Goal: Task Accomplishment & Management: Book appointment/travel/reservation

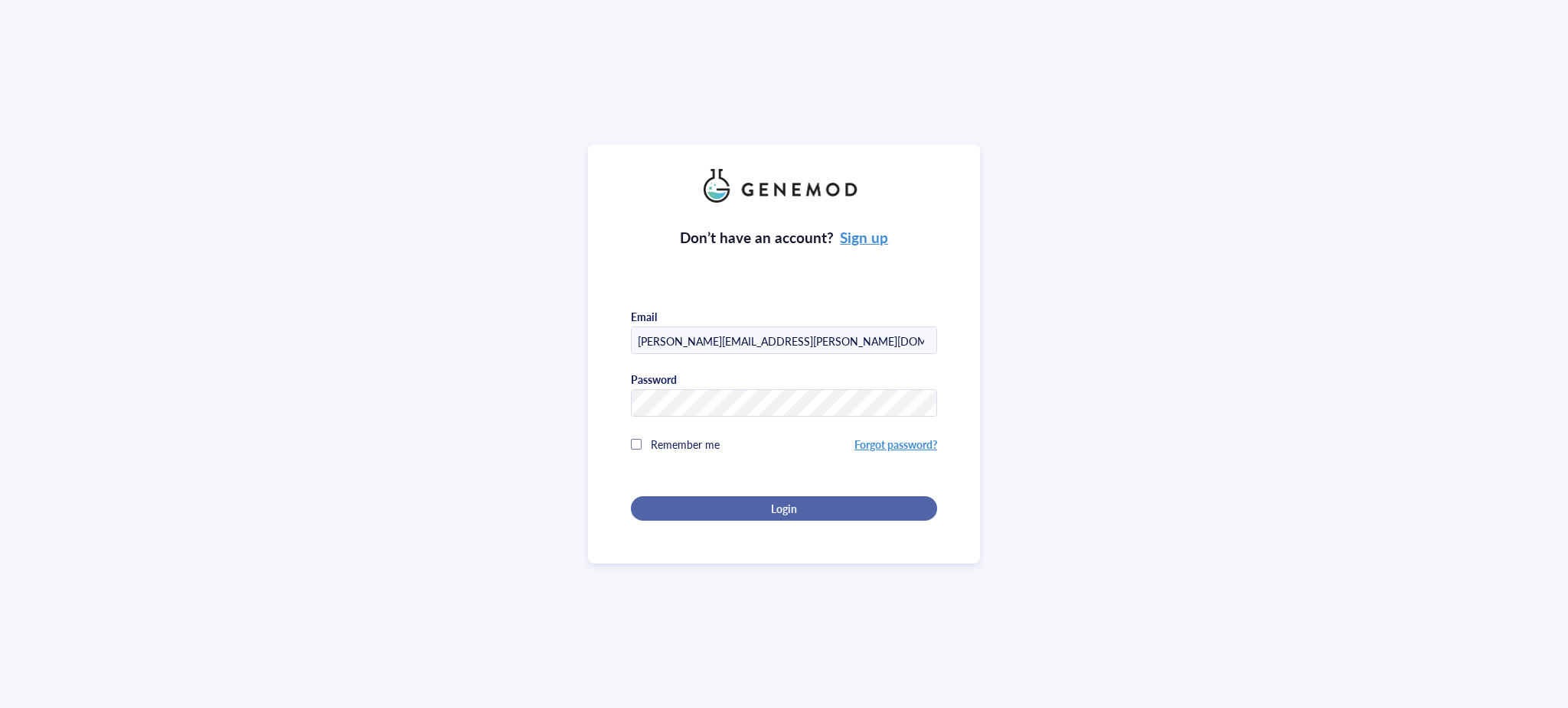
click at [776, 506] on span "Login" at bounding box center [784, 508] width 26 height 14
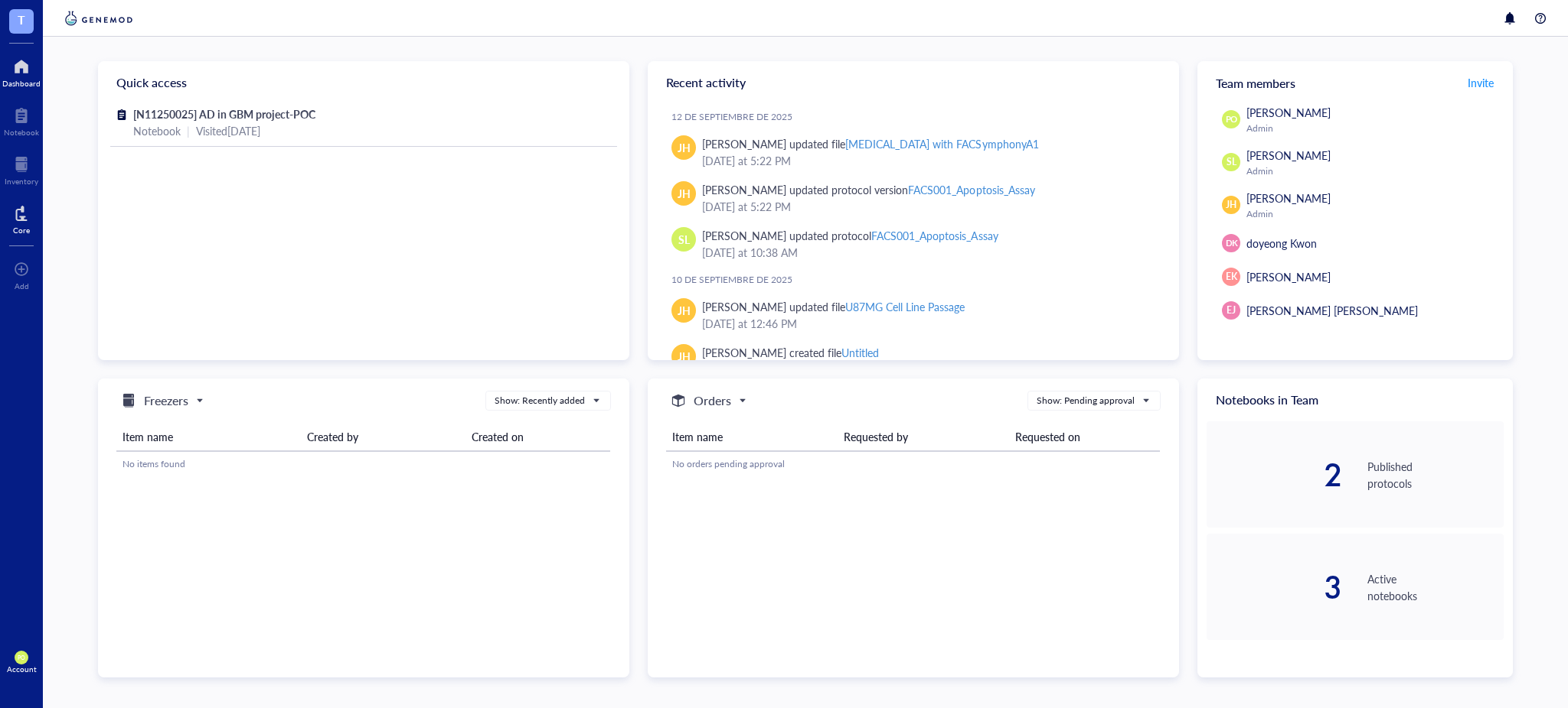
click at [22, 215] on div at bounding box center [20, 213] width 17 height 24
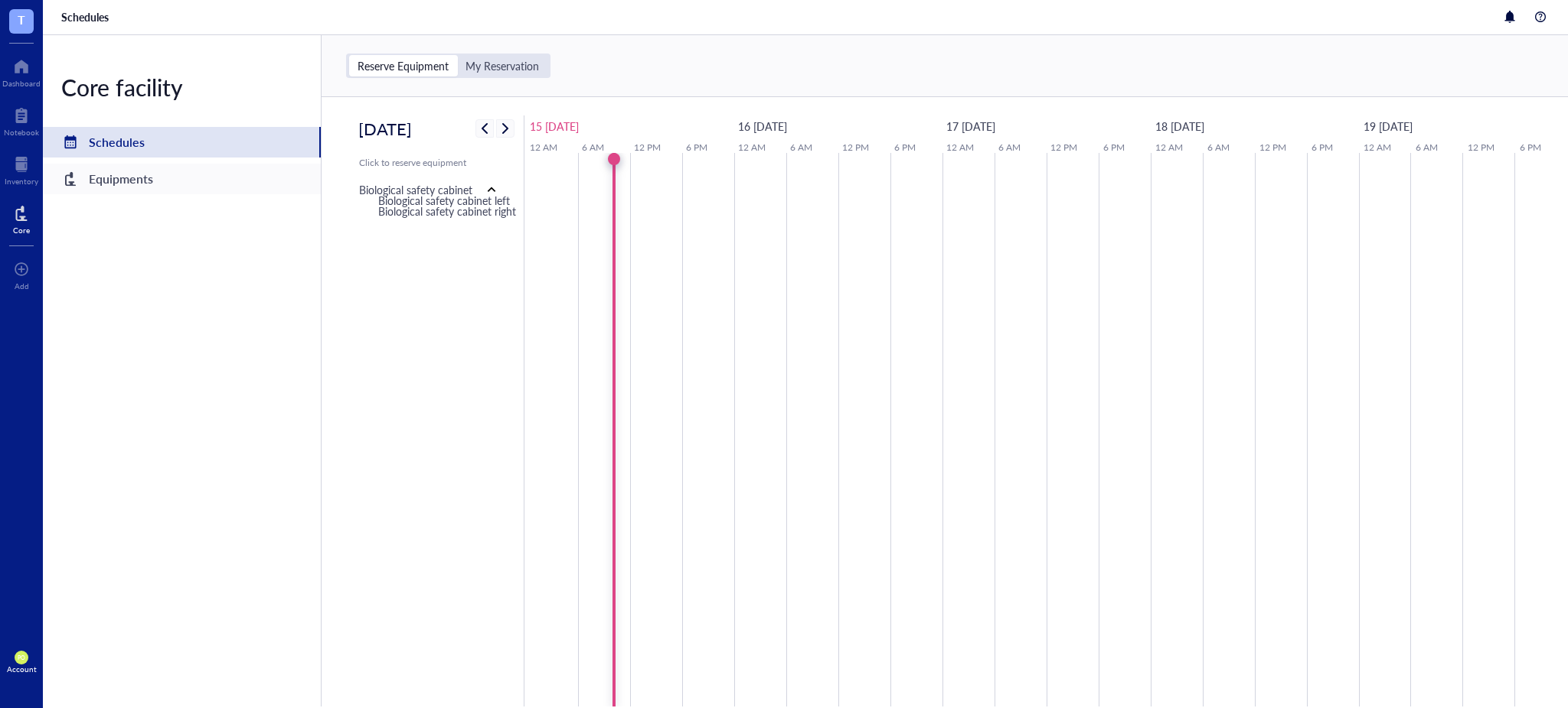
click at [204, 184] on div "Equipments" at bounding box center [181, 178] width 278 height 30
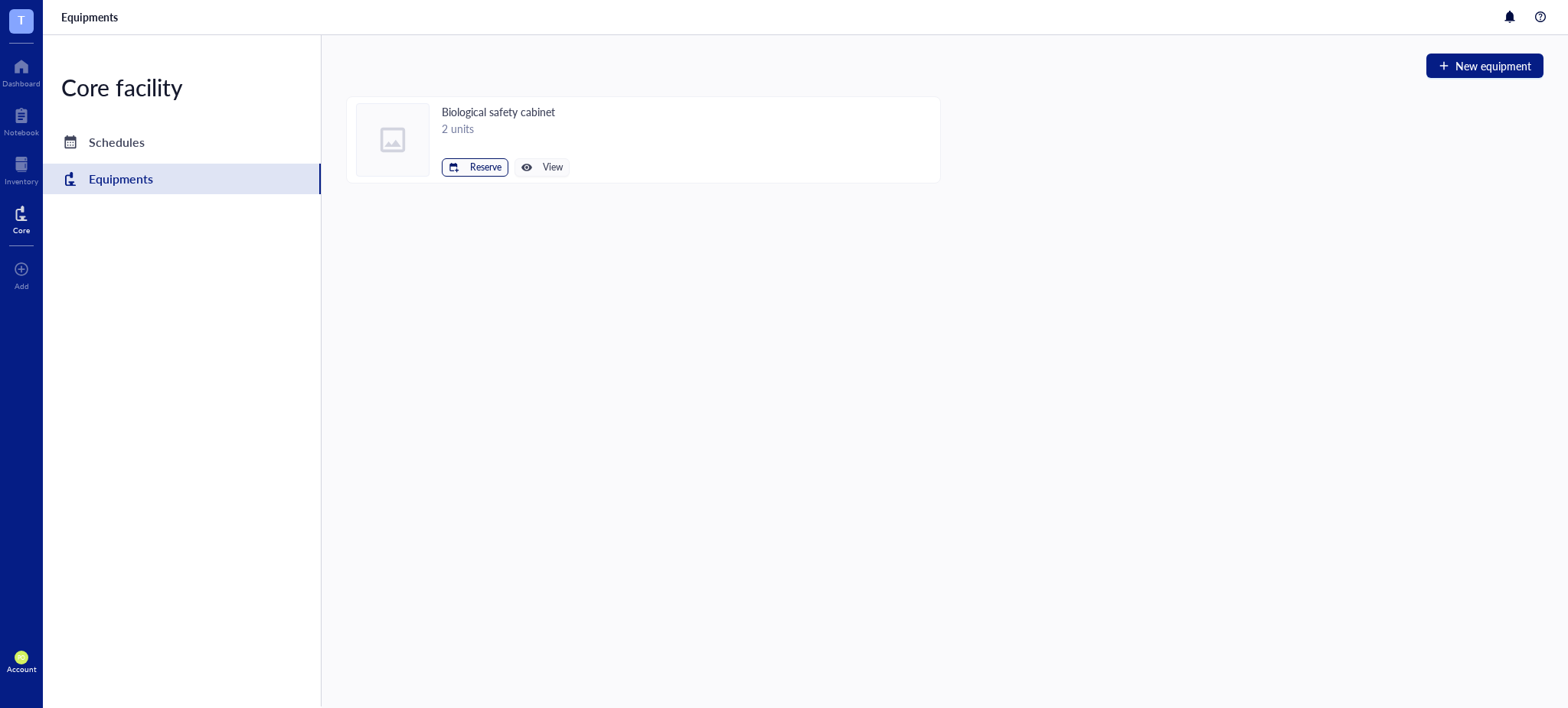
click at [485, 170] on span "Reserve" at bounding box center [485, 168] width 31 height 11
click at [454, 196] on span "Biological safety cabinet left" at bounding box center [428, 193] width 137 height 17
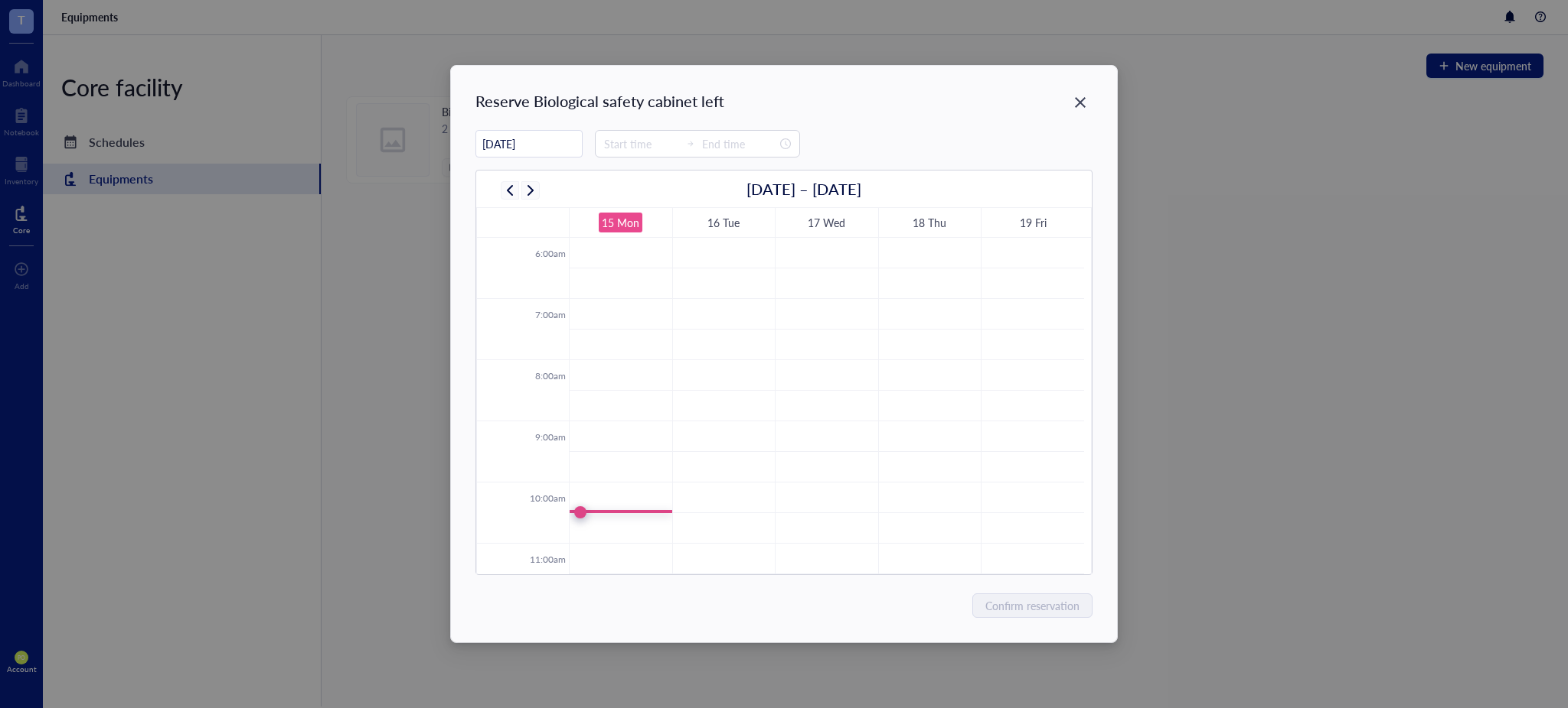
scroll to position [537, 0]
drag, startPoint x: 623, startPoint y: 380, endPoint x: 627, endPoint y: 421, distance: 41.2
click at [627, 421] on tbody "12:00am 1:00am 2:00am 3:00am 4:00am 5:00am 6:00am 7:00am 8:00am 9:00am 10:00am …" at bounding box center [780, 435] width 607 height 1469
click at [613, 381] on td at bounding box center [826, 389] width 516 height 30
type input "11:00"
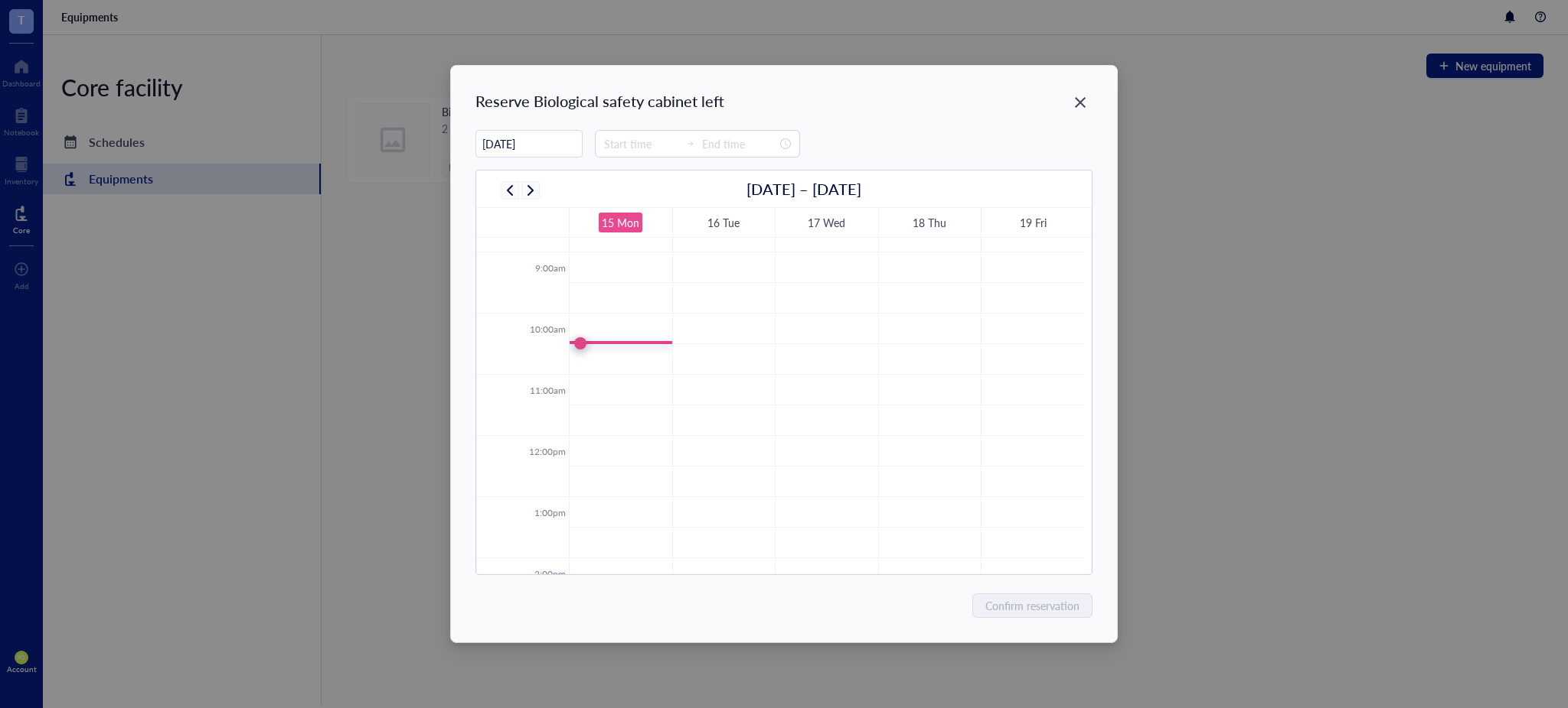
type input "11:30"
click at [1063, 609] on span "Confirm reservation" at bounding box center [1033, 606] width 95 height 17
